Goal: Find specific page/section: Find specific page/section

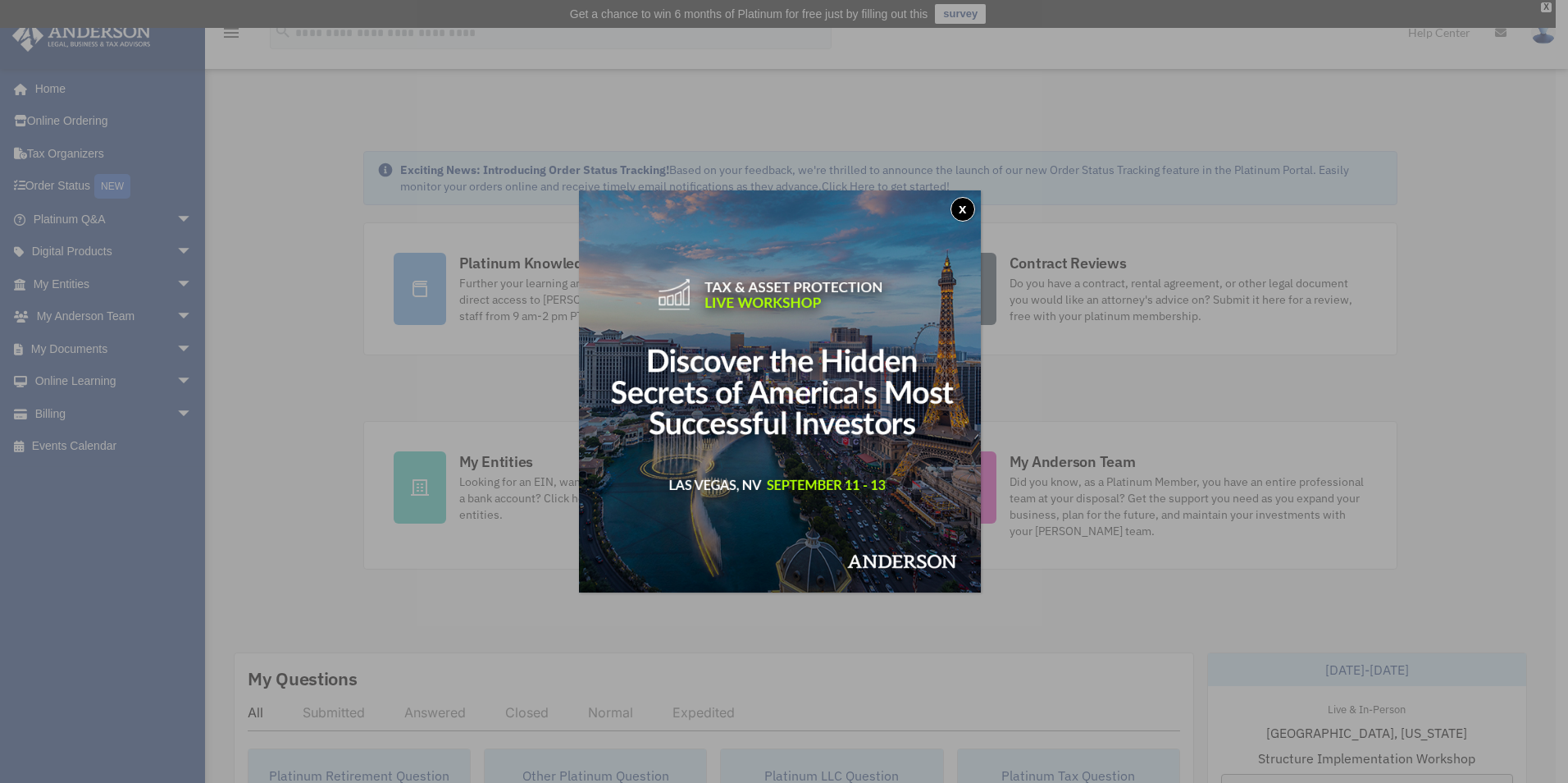
click at [966, 214] on button "x" at bounding box center [962, 209] width 24 height 24
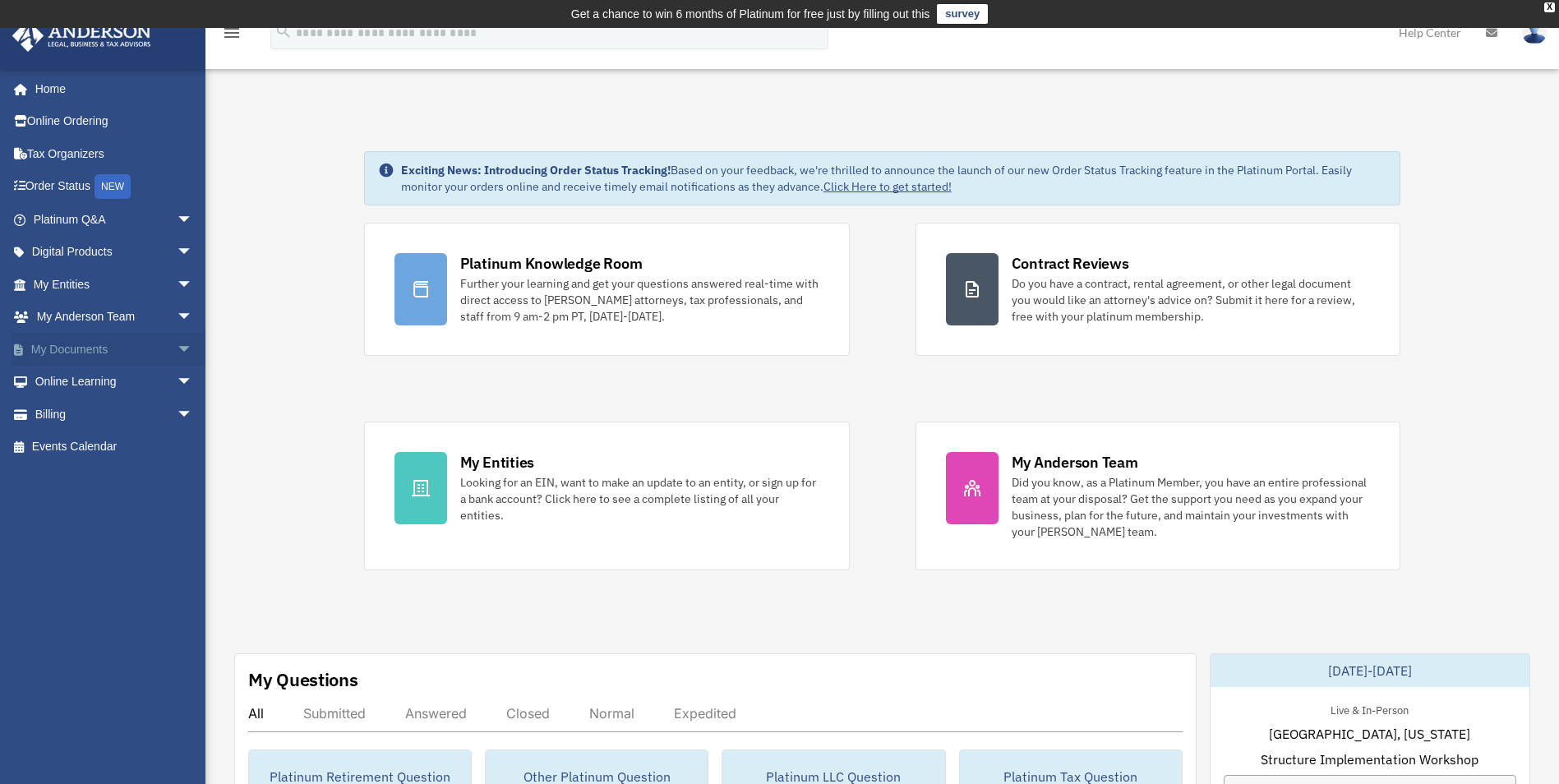
click at [83, 353] on link "My Documents arrow_drop_down" at bounding box center [114, 349] width 206 height 33
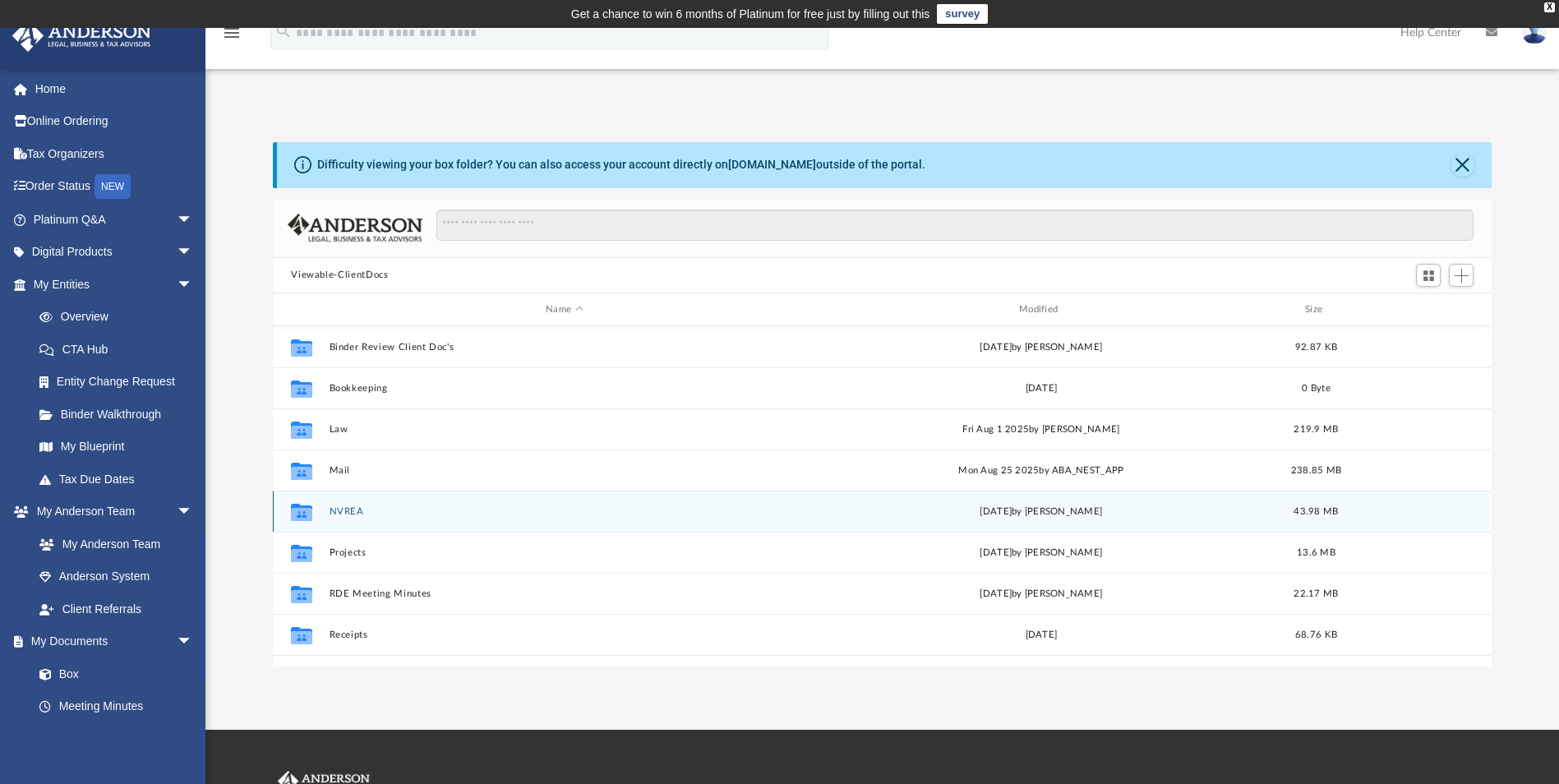
scroll to position [71, 0]
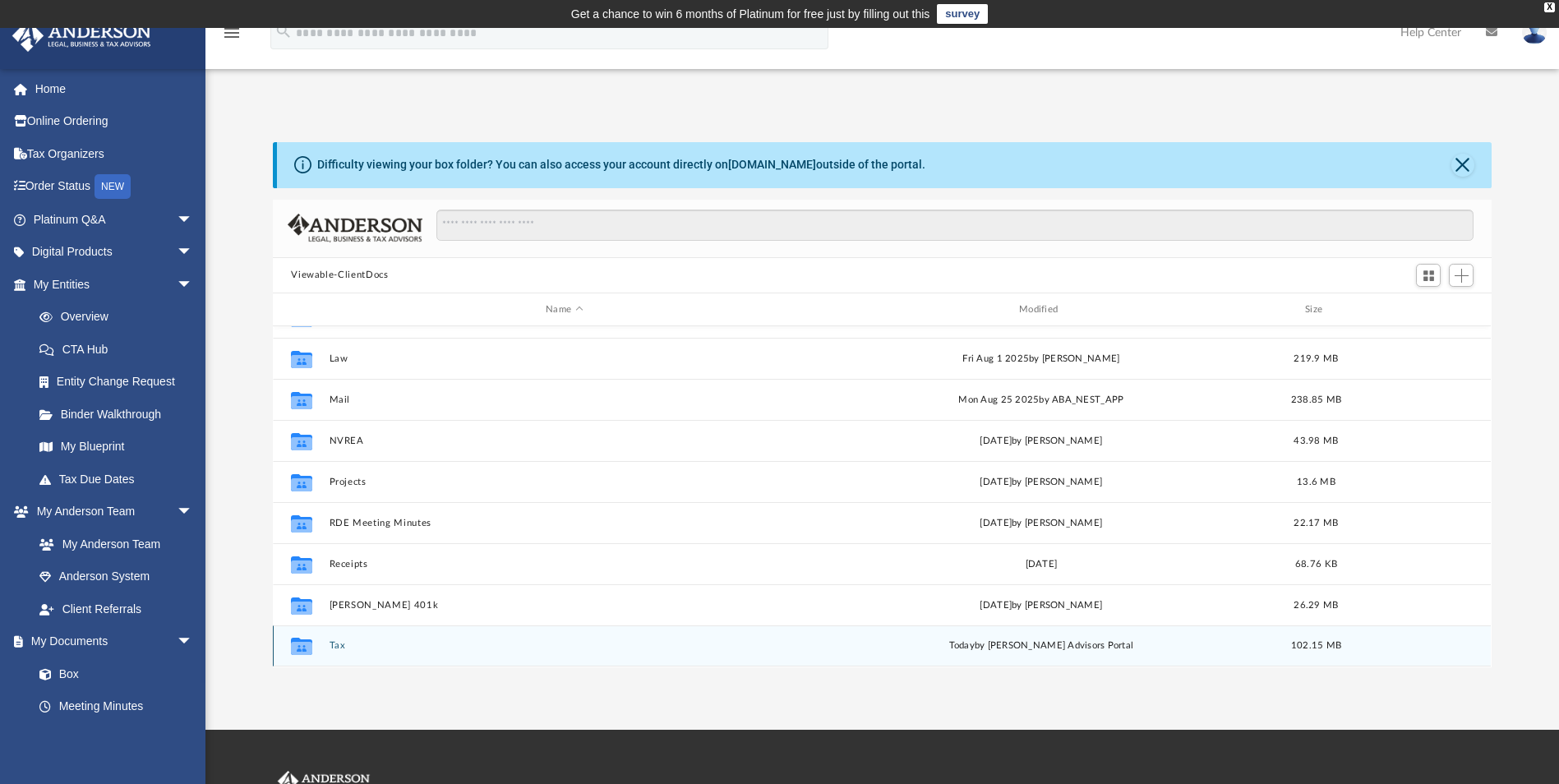
click at [335, 645] on button "Tax" at bounding box center [565, 646] width 470 height 11
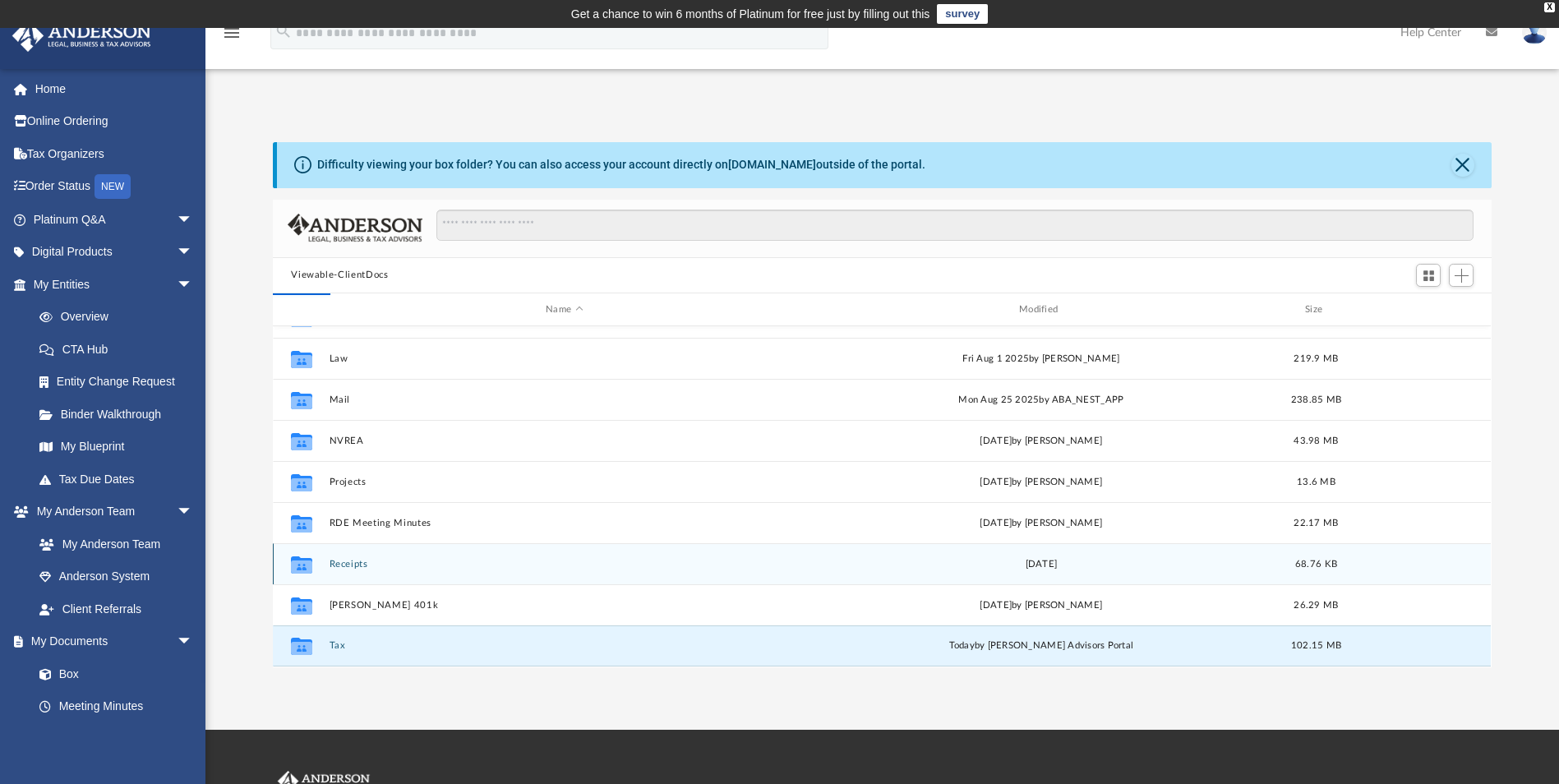
scroll to position [0, 0]
